Goal: Information Seeking & Learning: Learn about a topic

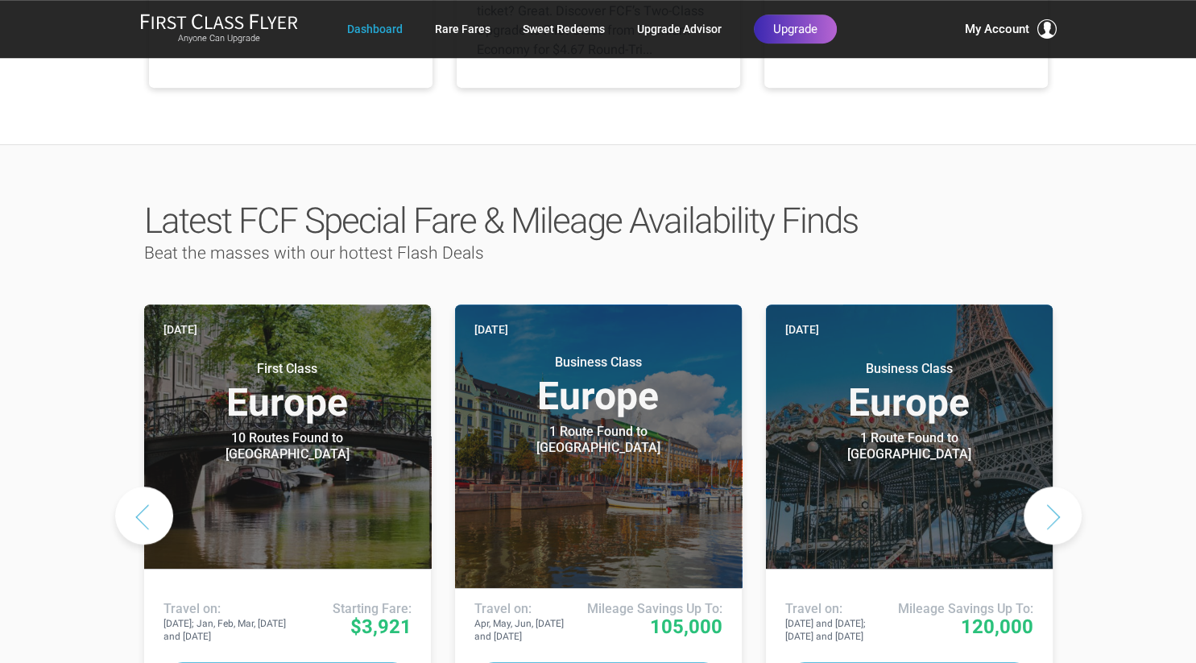
scroll to position [680, 0]
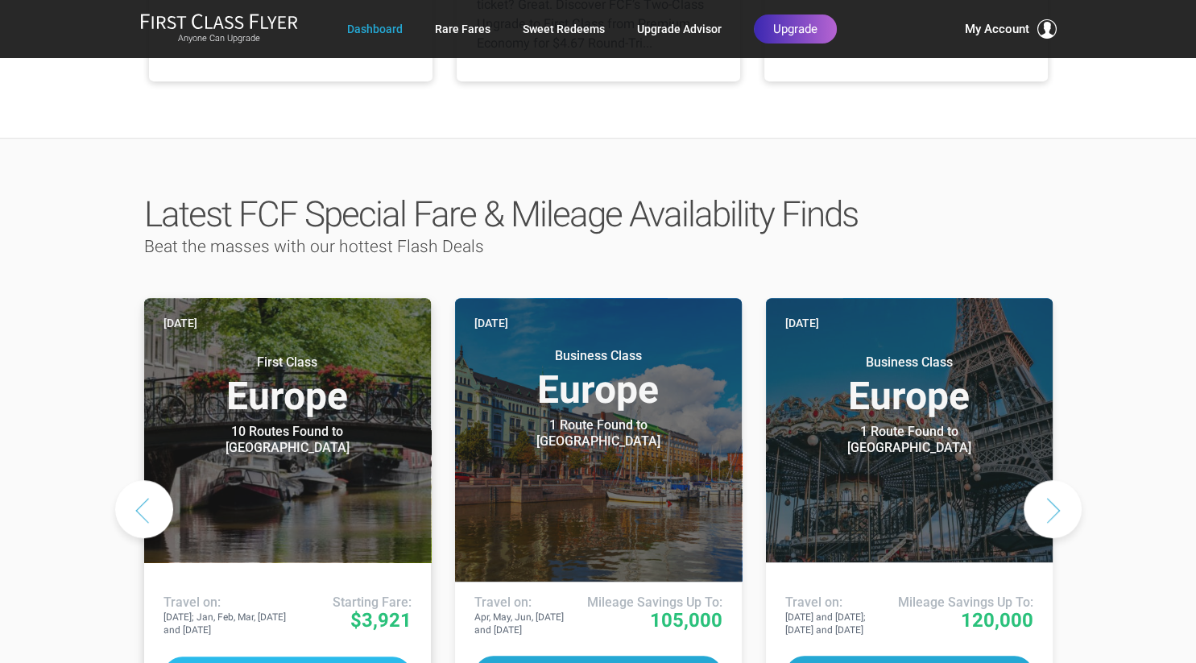
click at [334, 656] on button "Deal Details" at bounding box center [287, 675] width 248 height 38
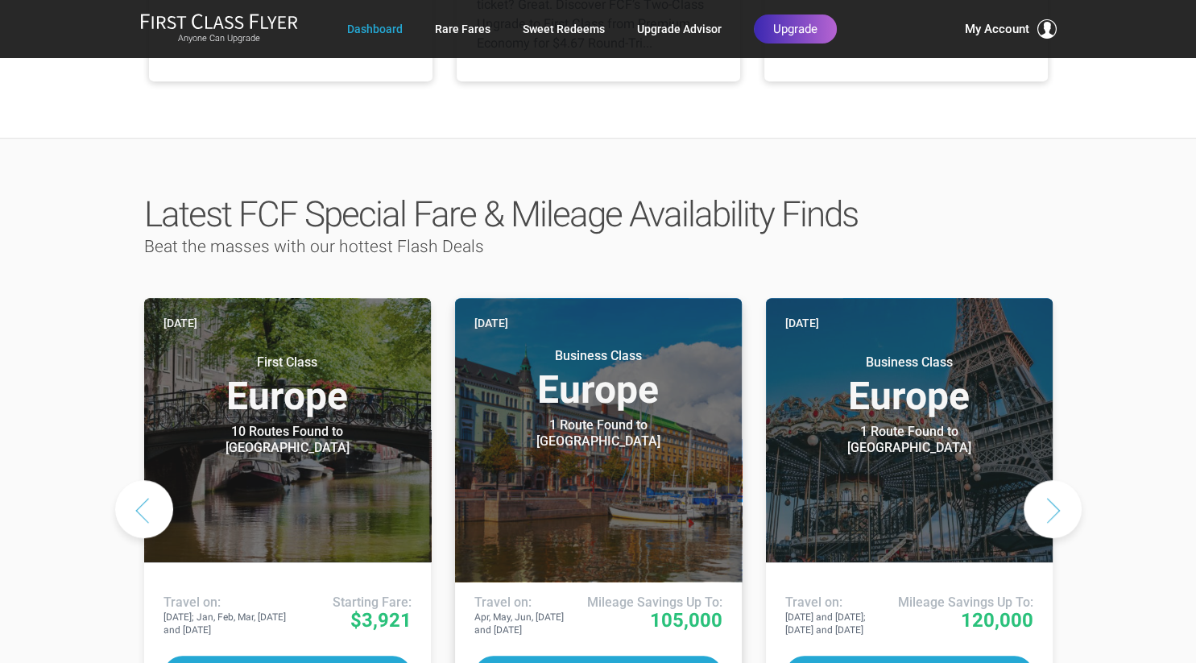
click at [602, 495] on header "Today Business Class Europe 1 Route Found to Helsinki Use These Miles / Points:" at bounding box center [598, 439] width 287 height 283
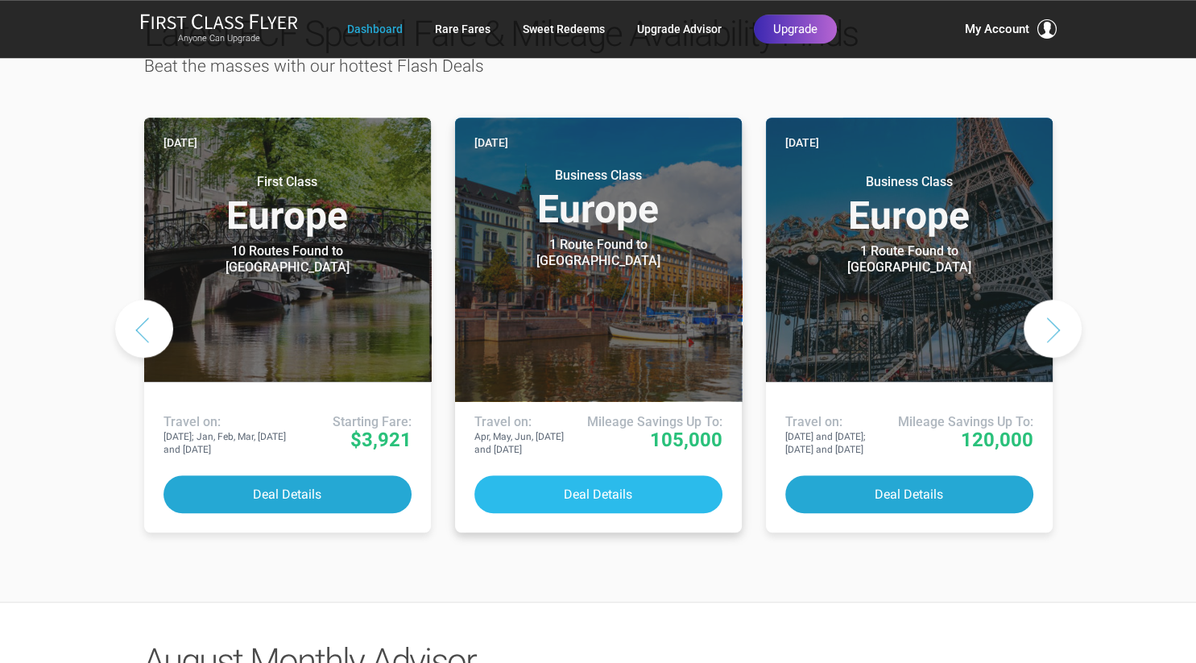
scroll to position [850, 0]
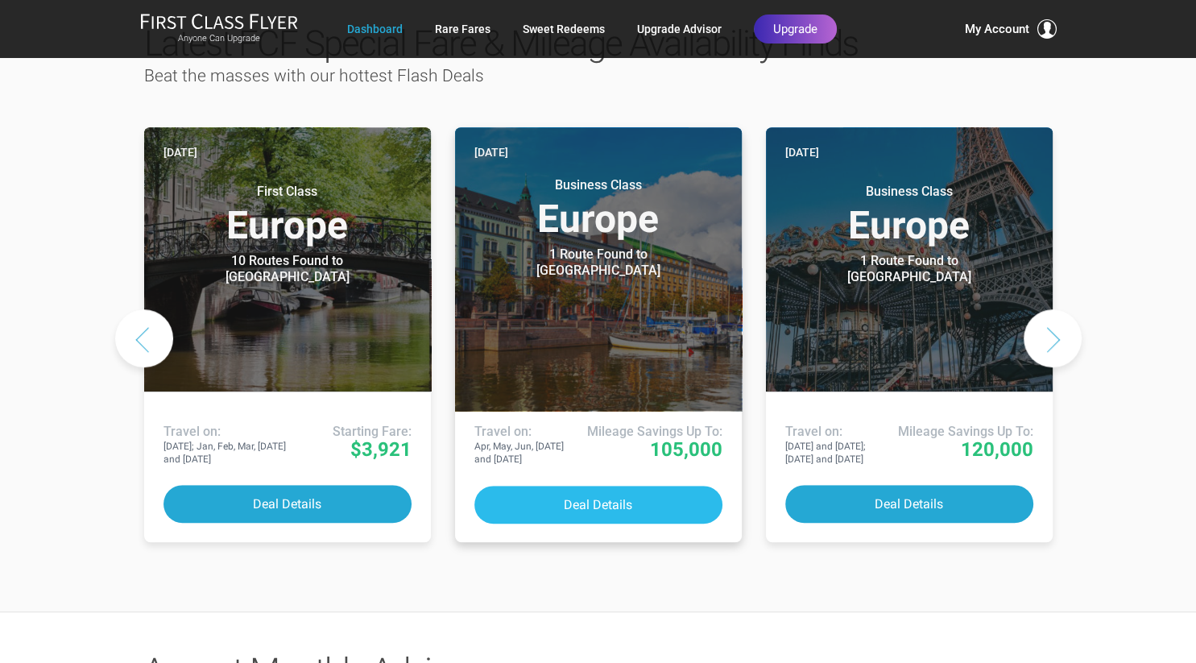
click at [626, 486] on button "Deal Details" at bounding box center [598, 505] width 248 height 38
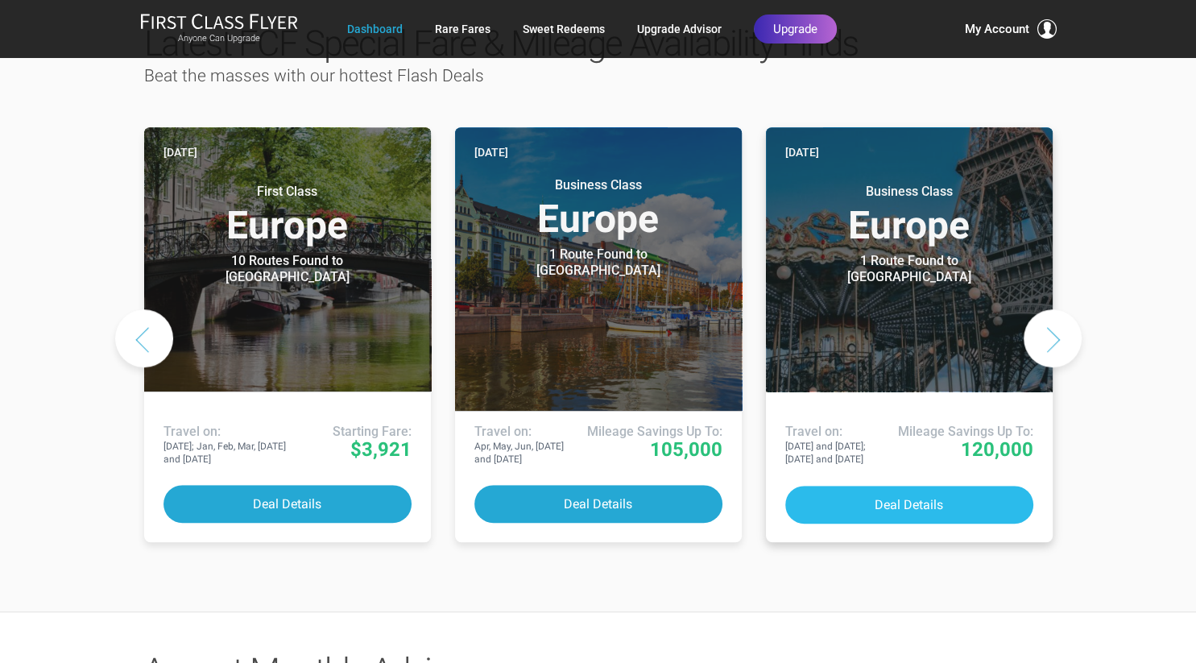
click at [911, 486] on button "Deal Details" at bounding box center [909, 505] width 248 height 38
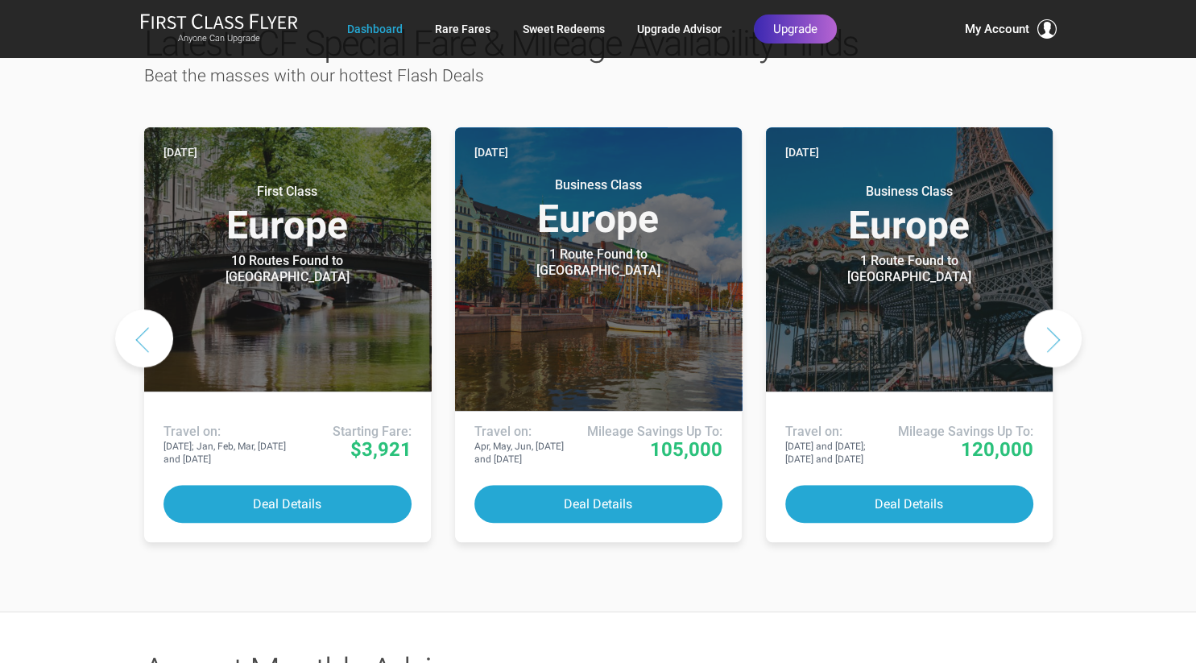
click at [1053, 309] on button "Next slide" at bounding box center [1053, 338] width 58 height 58
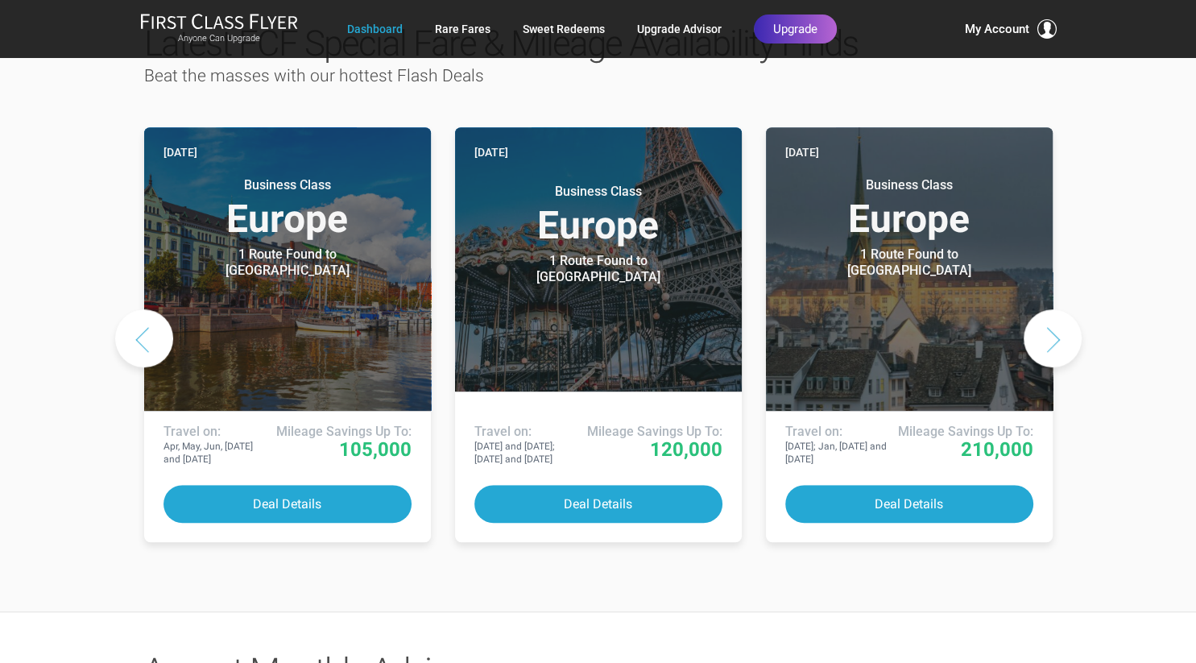
click at [1053, 309] on button "Next slide" at bounding box center [1053, 338] width 58 height 58
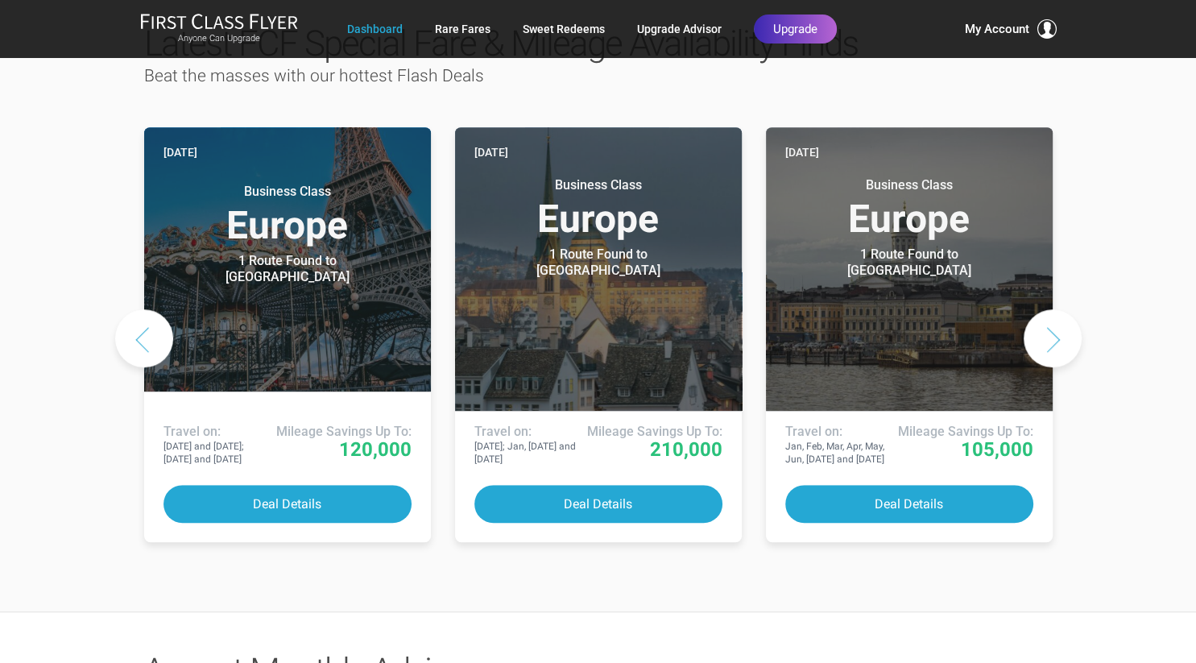
click at [1053, 309] on button "Next slide" at bounding box center [1053, 338] width 58 height 58
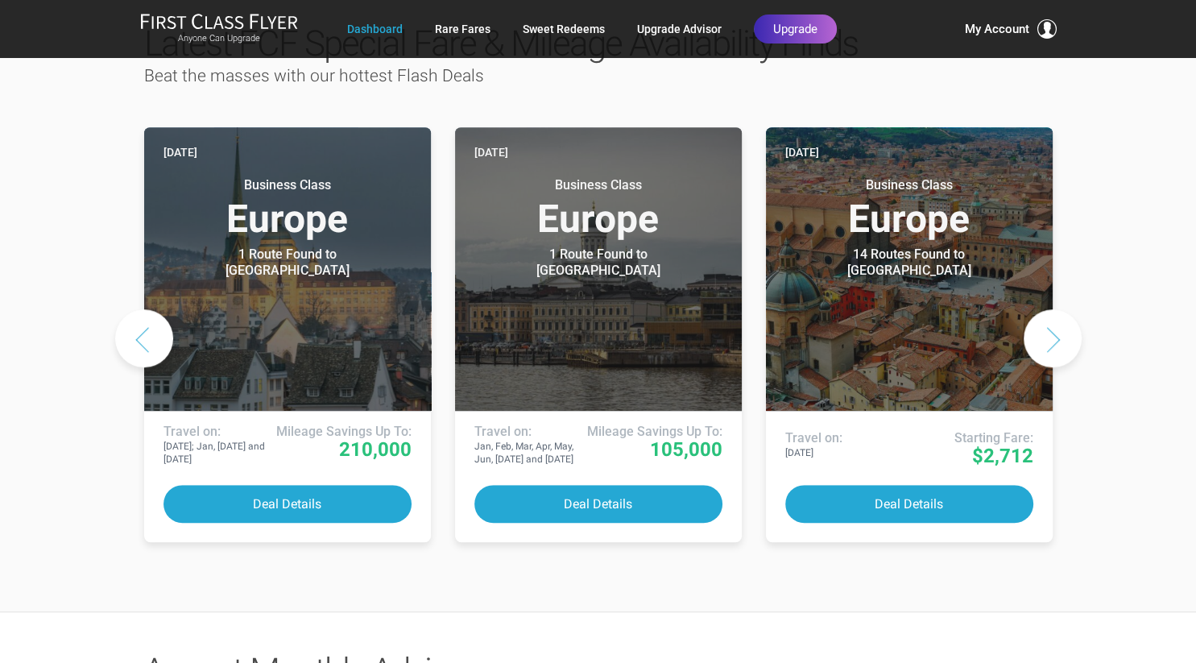
click at [1053, 309] on button "Next slide" at bounding box center [1053, 338] width 58 height 58
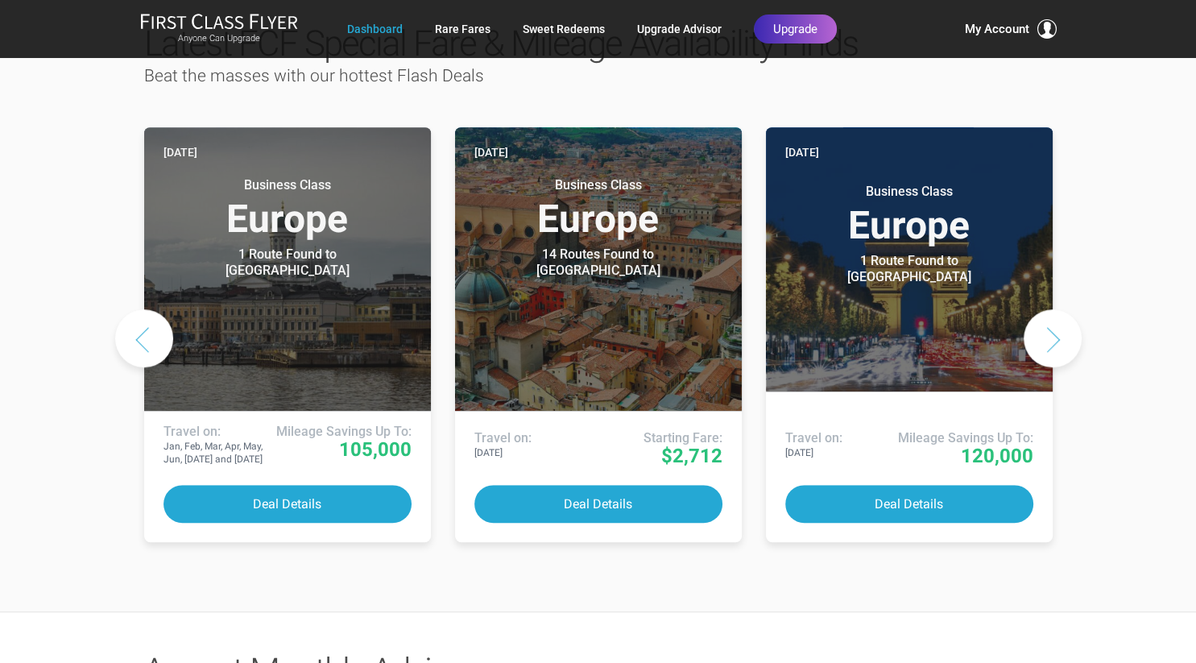
click at [1055, 309] on button "Next slide" at bounding box center [1053, 338] width 58 height 58
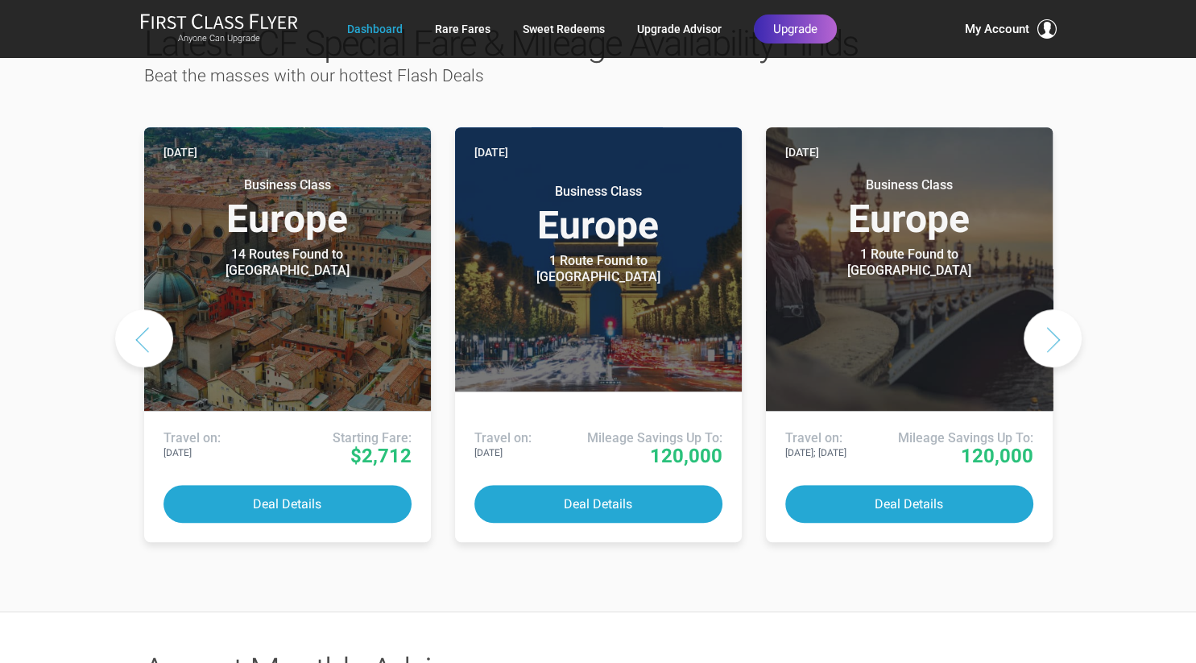
click at [1056, 309] on button "Next slide" at bounding box center [1053, 338] width 58 height 58
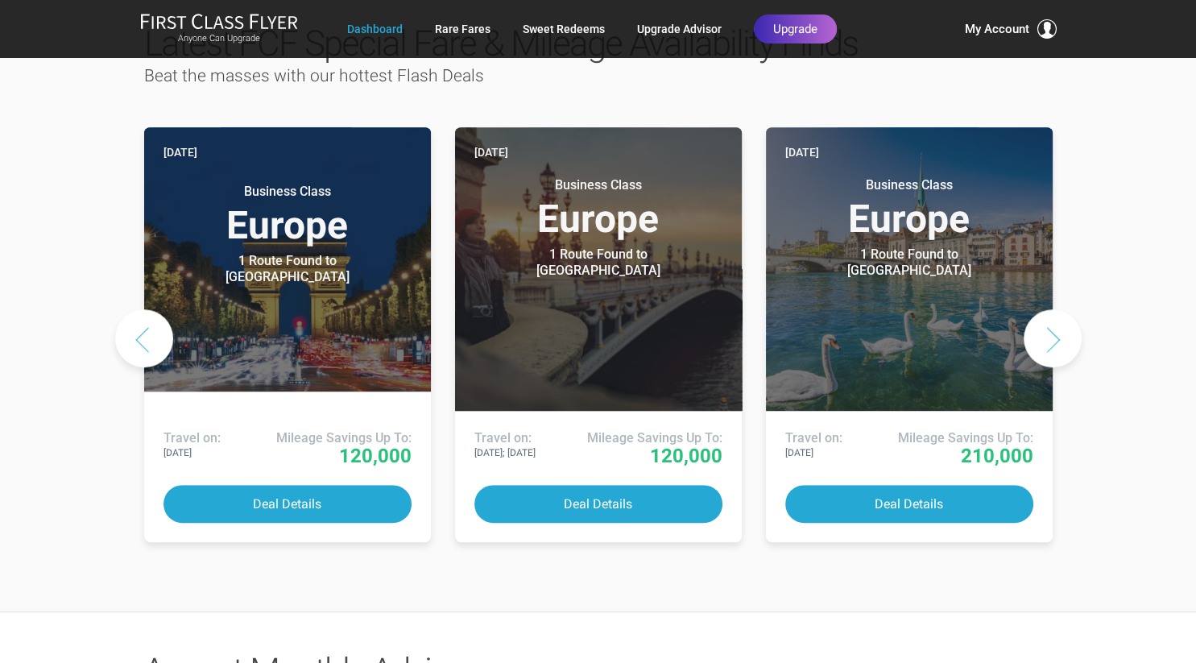
click at [1056, 309] on button "Next slide" at bounding box center [1053, 338] width 58 height 58
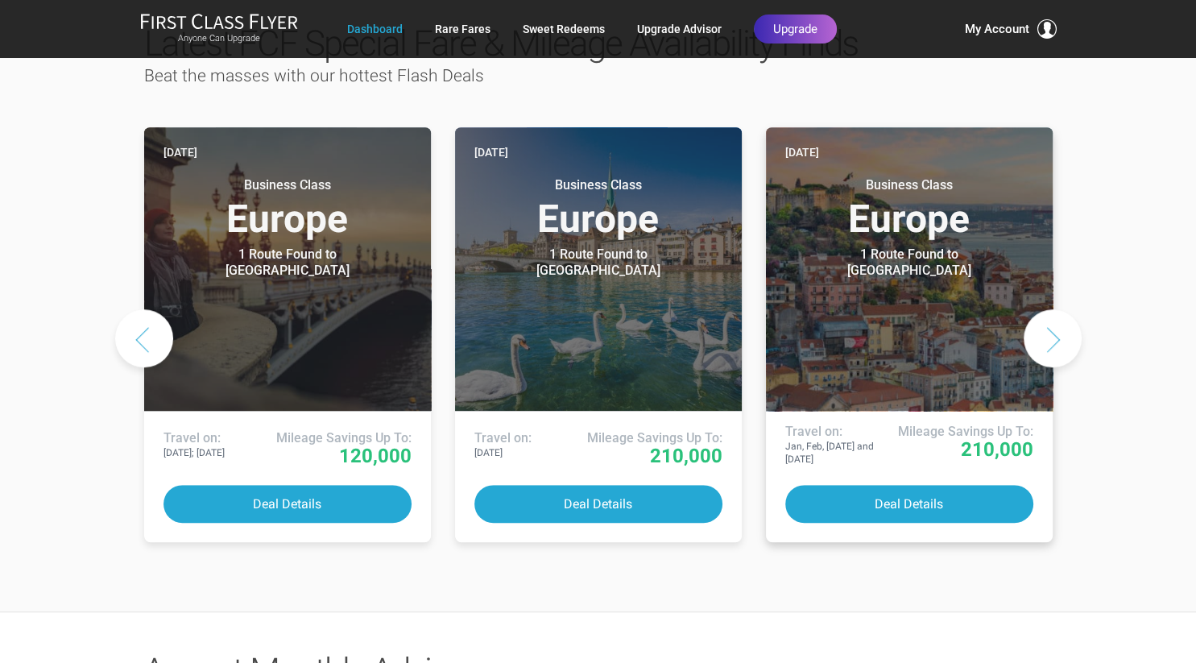
drag, startPoint x: 1056, startPoint y: 294, endPoint x: 994, endPoint y: 308, distance: 63.5
click at [994, 308] on div "Yesterday Business Class Europe 1 Route Found to Paris Use These Miles / Points…" at bounding box center [598, 338] width 908 height 434
click at [968, 302] on header "Yesterday Business Class Europe 1 Route Found to Lisbon Use These Miles / Point…" at bounding box center [909, 268] width 287 height 283
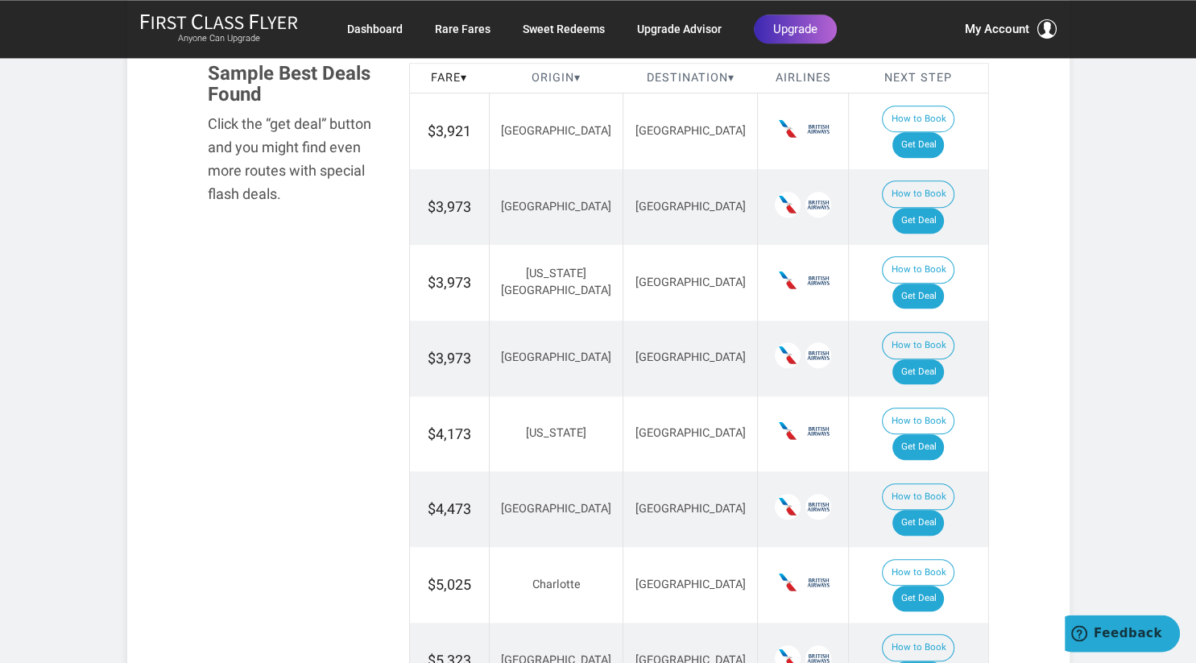
scroll to position [935, 0]
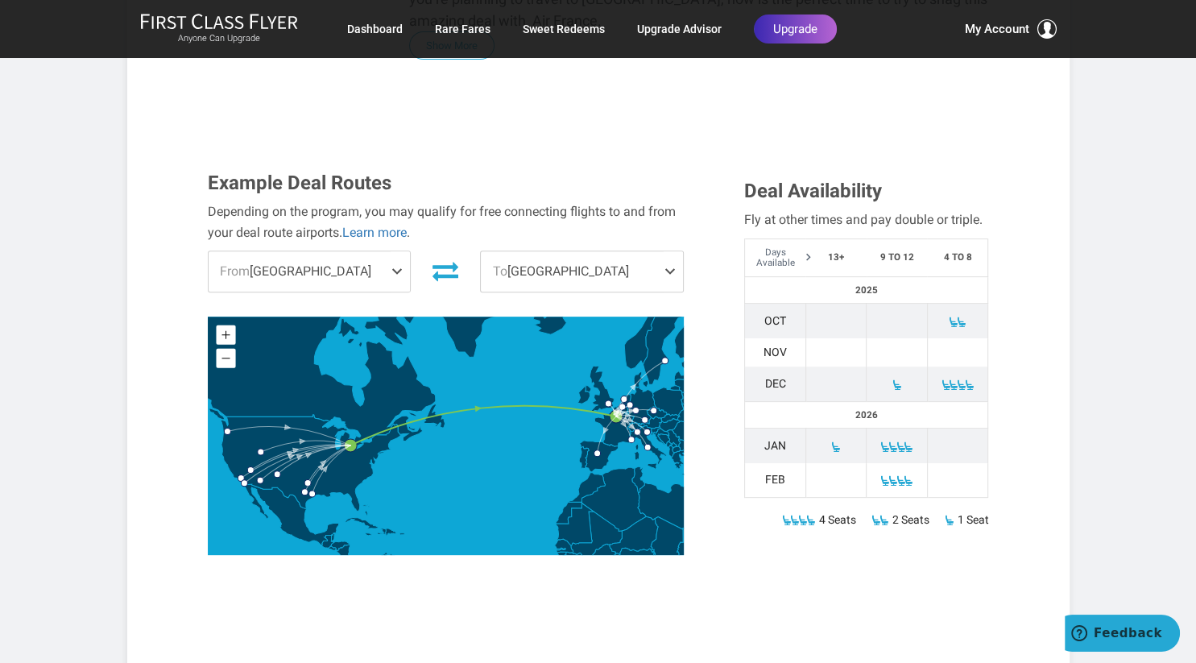
scroll to position [340, 0]
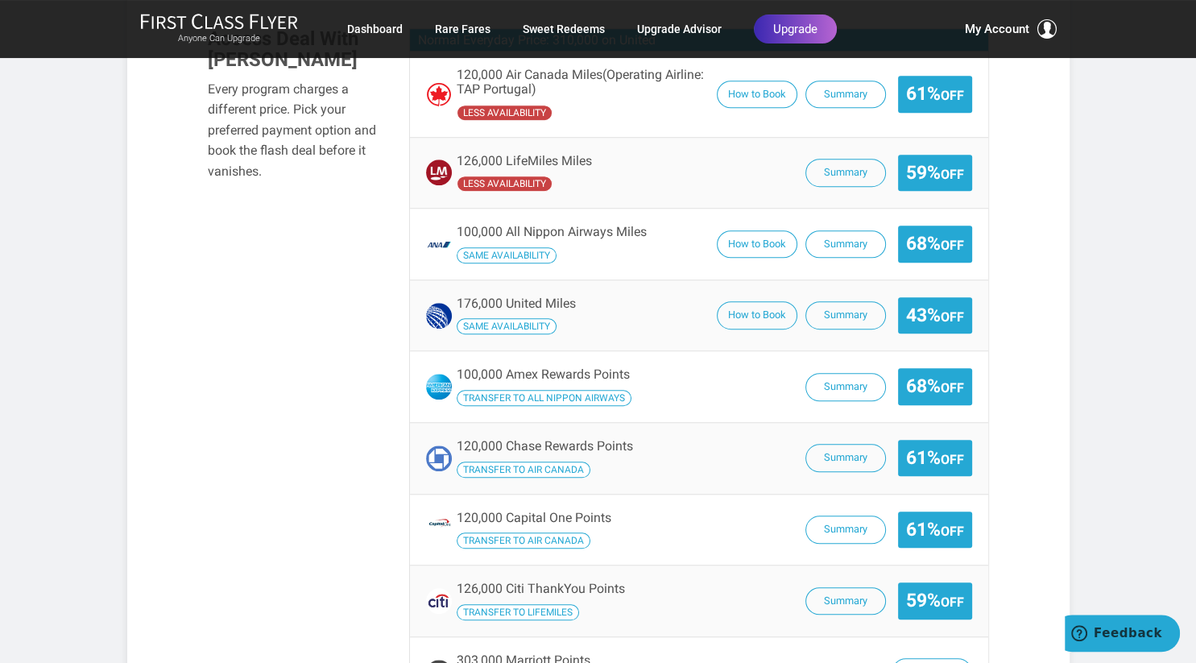
scroll to position [1105, 0]
